Goal: Check status

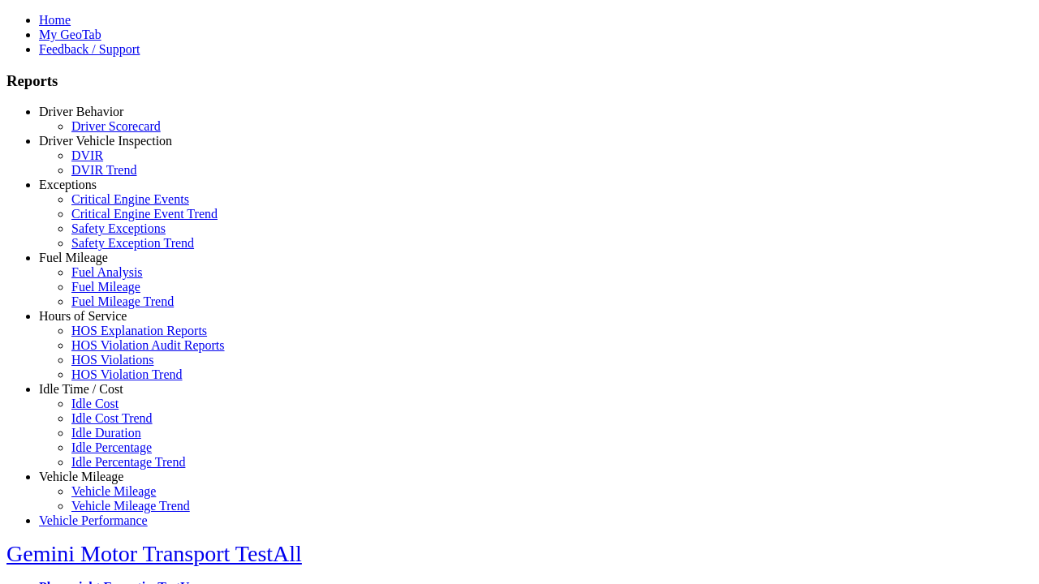
click at [93, 148] on link "Driver Vehicle Inspection" at bounding box center [105, 141] width 133 height 14
click at [106, 177] on link "DVIR Trend" at bounding box center [103, 170] width 65 height 14
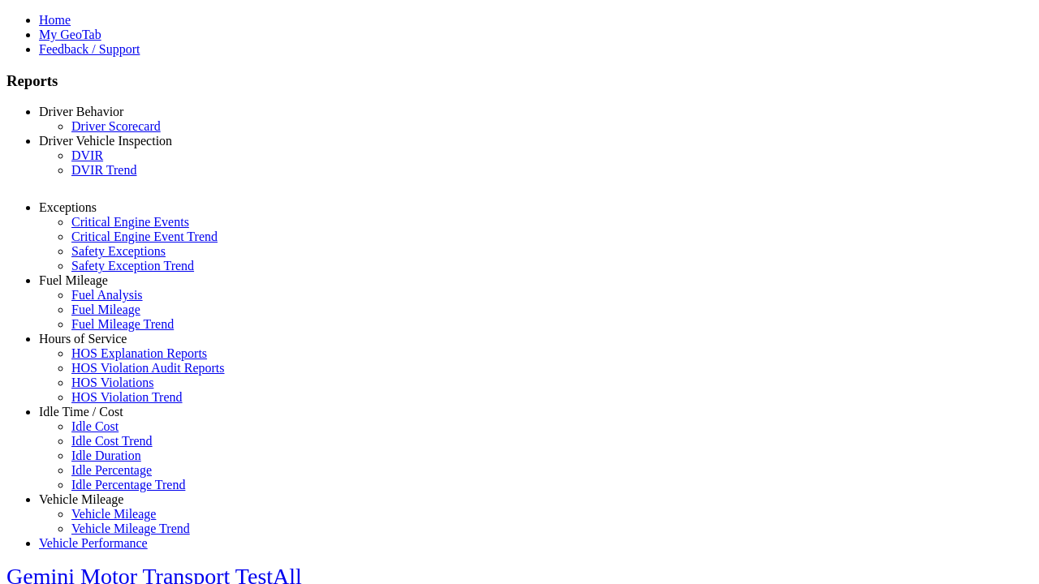
type input "*********"
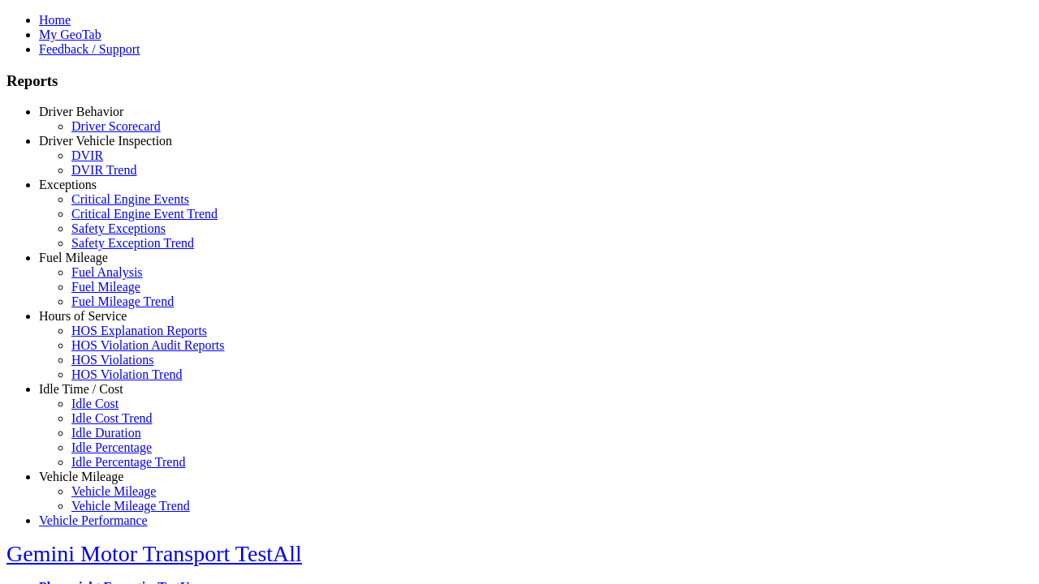
type input "*********"
